Goal: Task Accomplishment & Management: Manage account settings

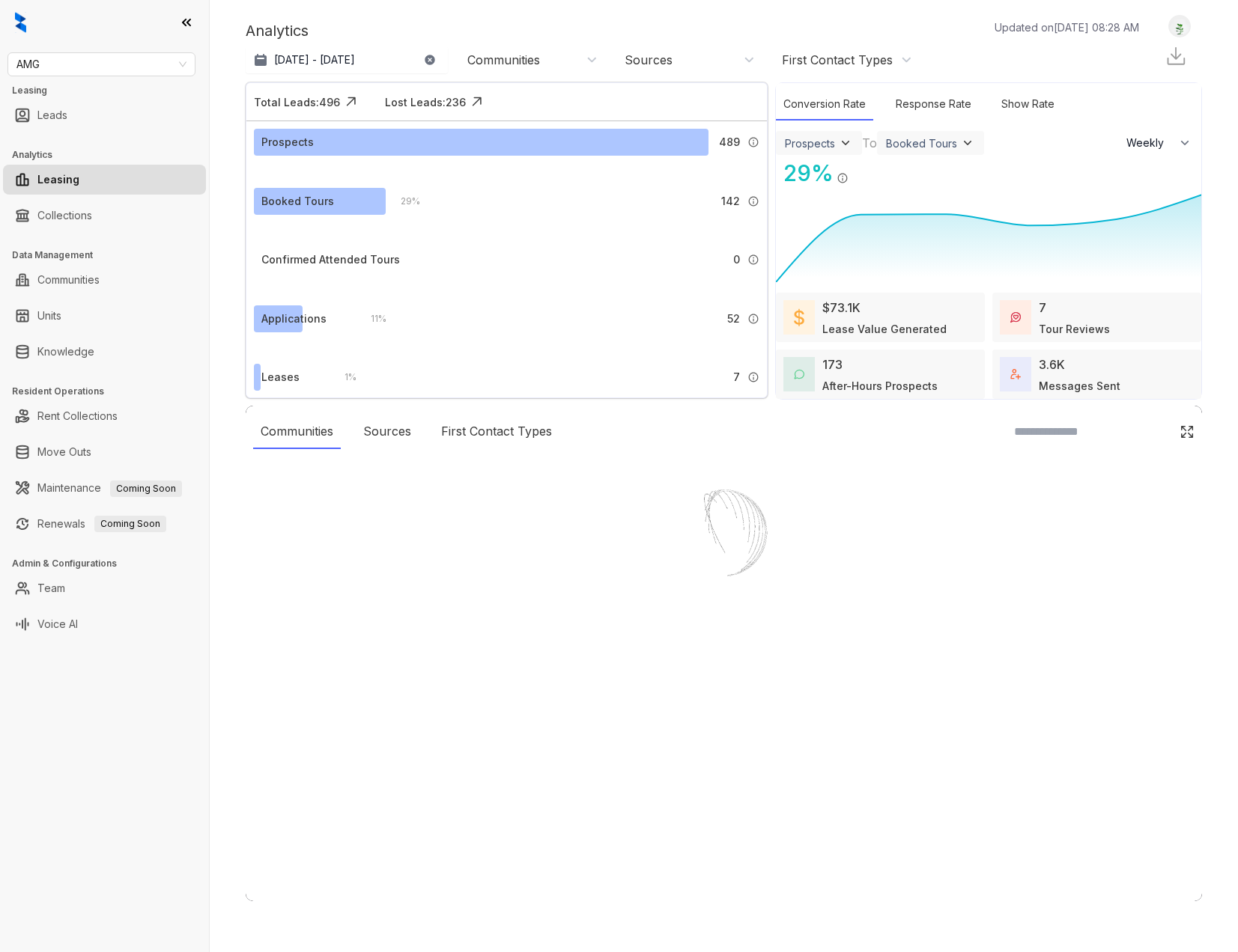
select select "******"
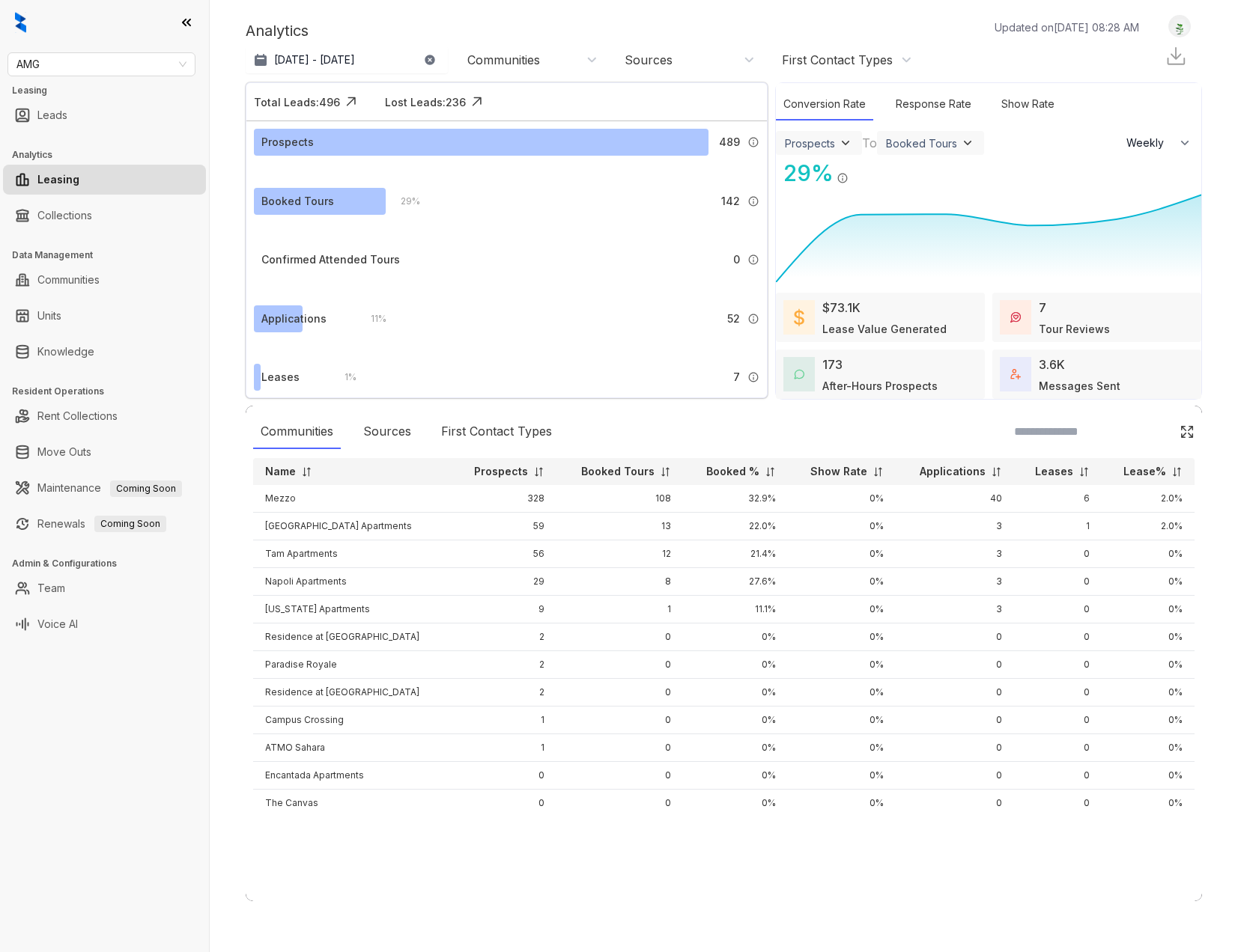
click at [1179, 29] on img at bounding box center [1179, 26] width 21 height 16
click at [1145, 48] on div "Logout" at bounding box center [1141, 52] width 92 height 20
